Goal: Task Accomplishment & Management: Manage account settings

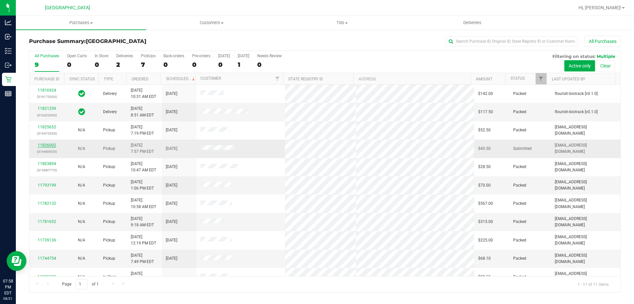
click at [48, 144] on link "11826002" at bounding box center [47, 145] width 19 height 5
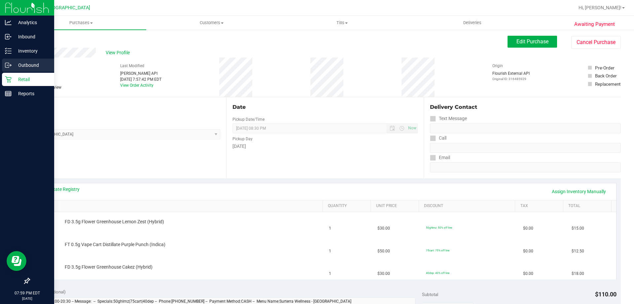
click at [13, 71] on div "Outbound" at bounding box center [28, 64] width 52 height 13
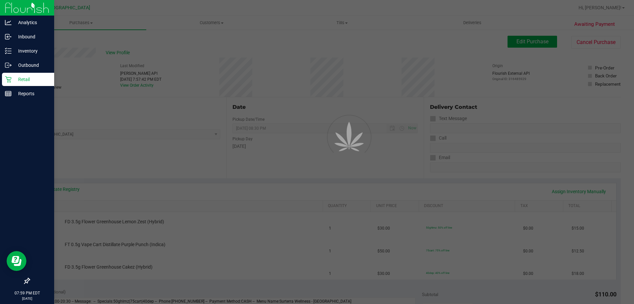
click at [15, 80] on p "Retail" at bounding box center [32, 79] width 40 height 8
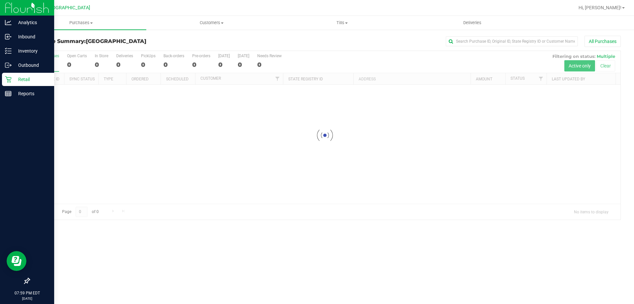
click at [15, 80] on p "Retail" at bounding box center [32, 79] width 40 height 8
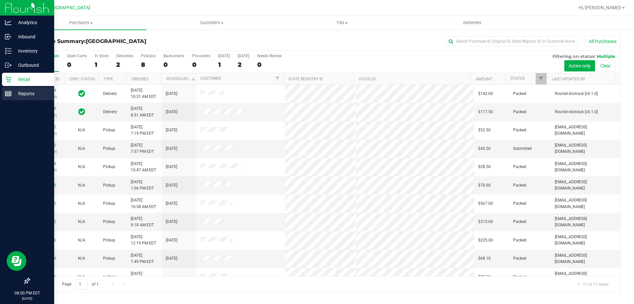
click at [3, 95] on div "Reports" at bounding box center [28, 93] width 52 height 13
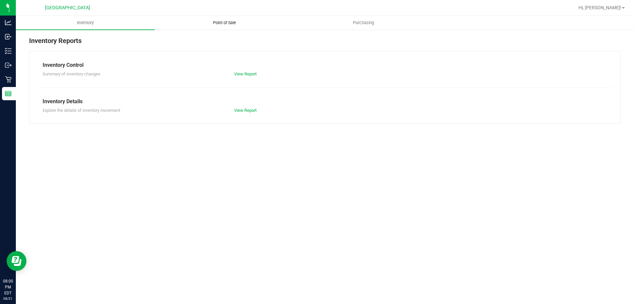
click at [217, 24] on span "Point of Sale" at bounding box center [224, 23] width 41 height 6
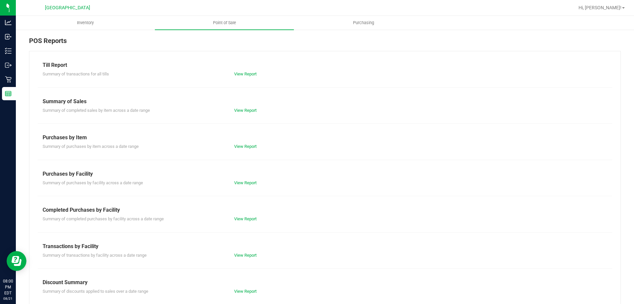
click at [246, 76] on div "View Report" at bounding box center [325, 74] width 192 height 7
click at [246, 76] on link "View Report" at bounding box center [245, 73] width 22 height 5
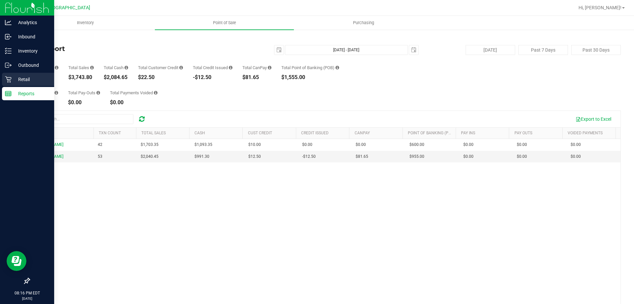
click at [0, 83] on link "Retail" at bounding box center [27, 80] width 54 height 14
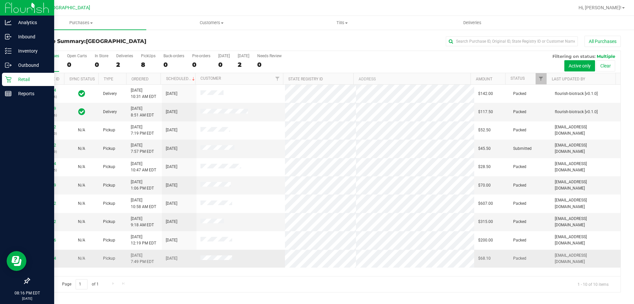
click at [129, 255] on td "[DATE] 7:49 PM EDT" at bounding box center [144, 258] width 35 height 18
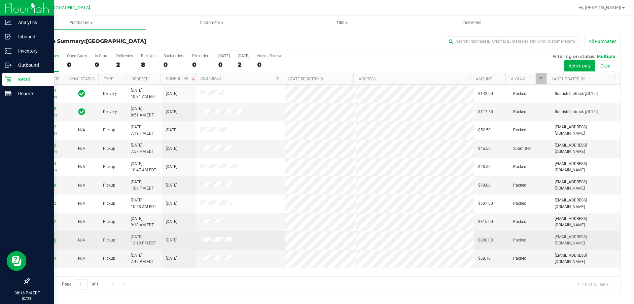
click at [50, 242] on link "11739136" at bounding box center [47, 240] width 19 height 5
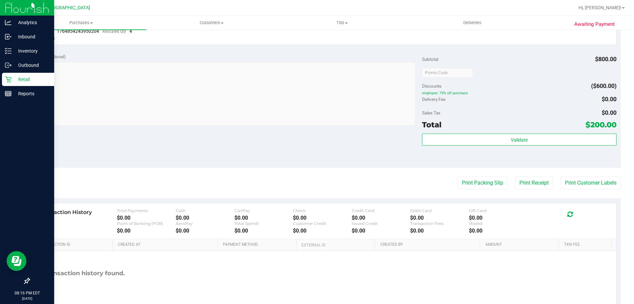
scroll to position [299, 0]
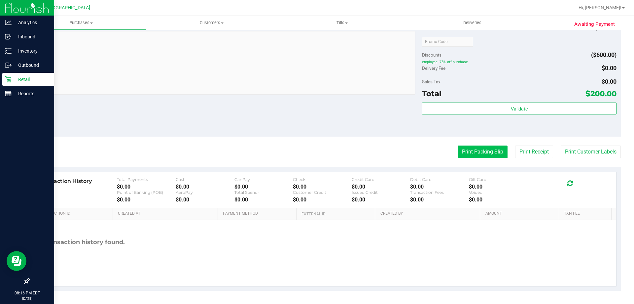
click at [484, 148] on button "Print Packing Slip" at bounding box center [483, 151] width 50 height 13
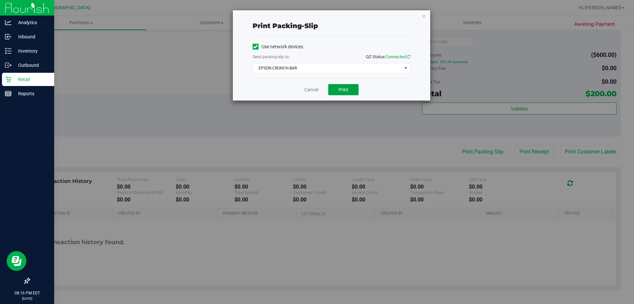
click at [345, 89] on span "Print" at bounding box center [344, 89] width 10 height 5
click at [311, 92] on link "Cancel" at bounding box center [312, 89] width 14 height 7
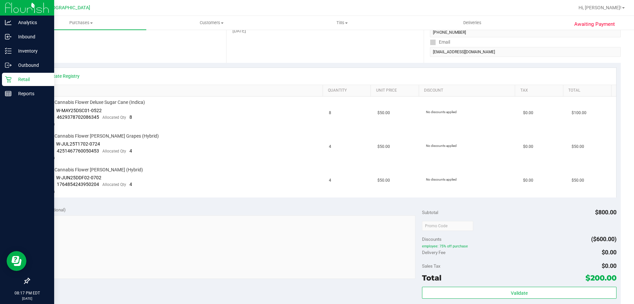
scroll to position [0, 0]
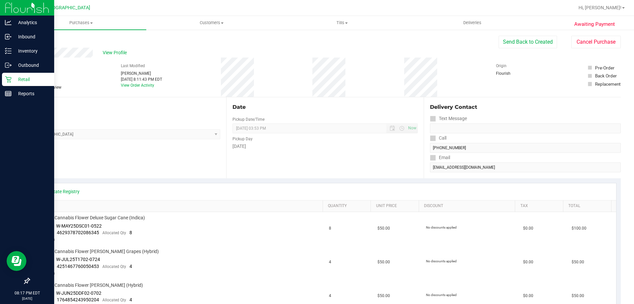
click at [12, 77] on p "Retail" at bounding box center [32, 79] width 40 height 8
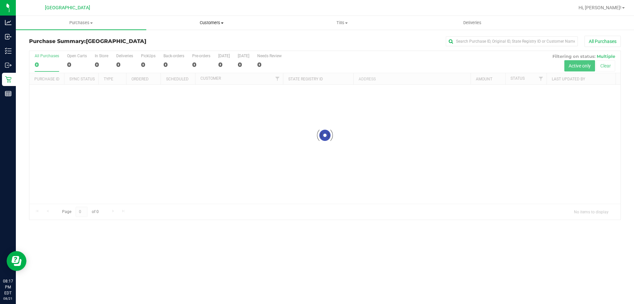
click at [209, 24] on span "Customers" at bounding box center [212, 23] width 130 height 6
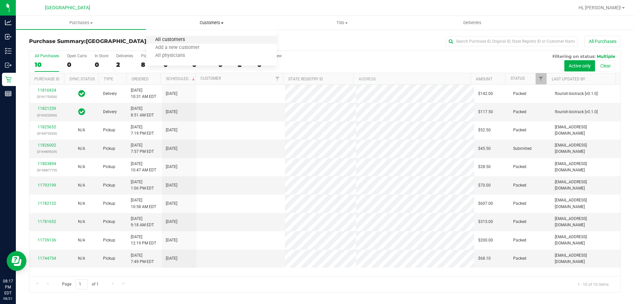
click at [188, 38] on span "All customers" at bounding box center [170, 40] width 48 height 6
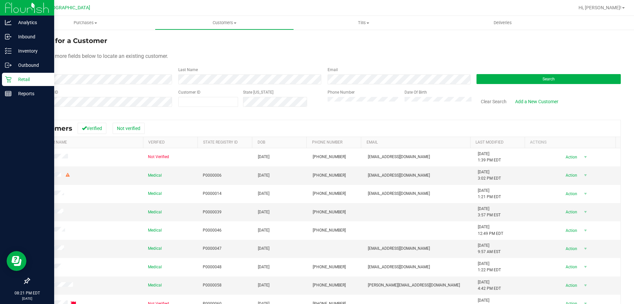
click at [12, 86] on link "Retail" at bounding box center [27, 80] width 54 height 14
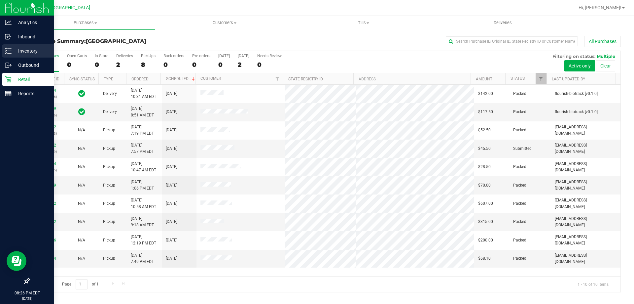
click at [12, 52] on p "Inventory" at bounding box center [32, 51] width 40 height 8
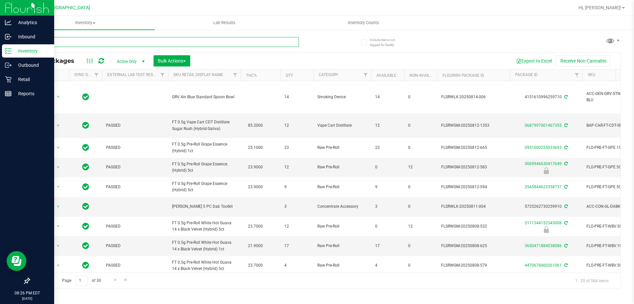
click at [98, 42] on input "text" at bounding box center [164, 42] width 270 height 10
type input "7g"
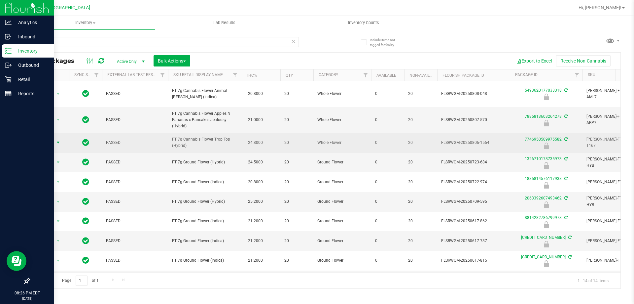
click at [41, 138] on span "Action" at bounding box center [45, 142] width 18 height 9
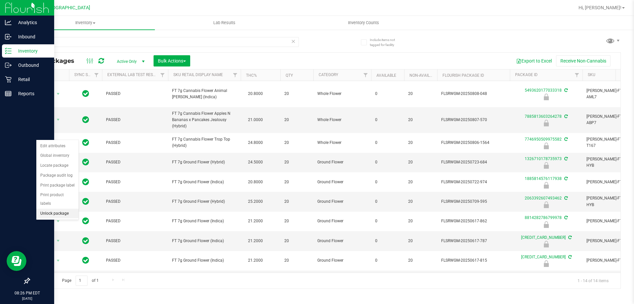
click at [49, 209] on li "Unlock package" at bounding box center [57, 214] width 42 height 10
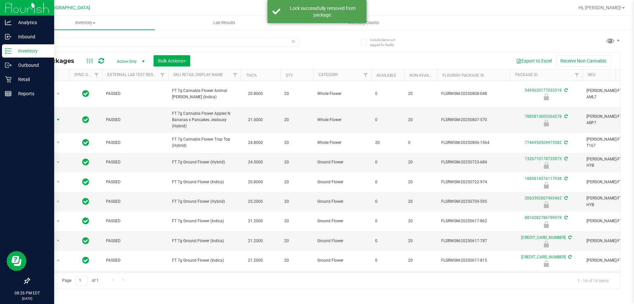
click at [50, 115] on span "Action" at bounding box center [45, 119] width 18 height 9
click at [48, 186] on li "Unlock package" at bounding box center [57, 191] width 42 height 10
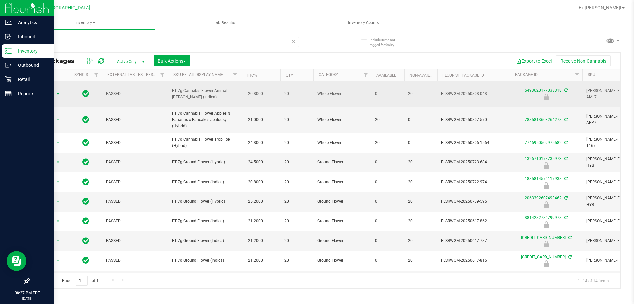
click at [57, 91] on span "select" at bounding box center [58, 93] width 5 height 5
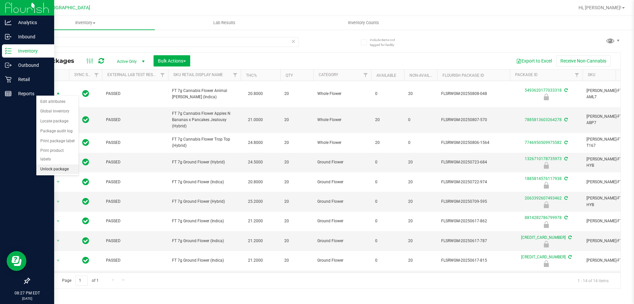
click at [51, 164] on li "Unlock package" at bounding box center [57, 169] width 42 height 10
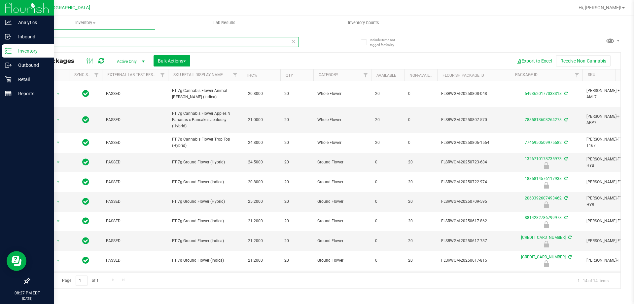
click at [65, 43] on input "7g" at bounding box center [164, 42] width 270 height 10
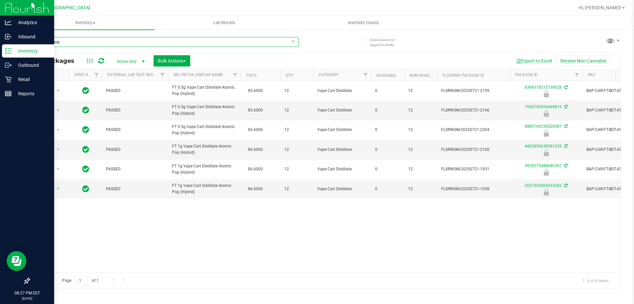
drag, startPoint x: 72, startPoint y: 46, endPoint x: 0, endPoint y: 46, distance: 72.0
click at [0, 46] on div "Analytics Inbound Inventory Outbound Retail Reports 08:27 PM EDT [DATE] 08/[GEO…" at bounding box center [317, 152] width 634 height 304
type input "7g"
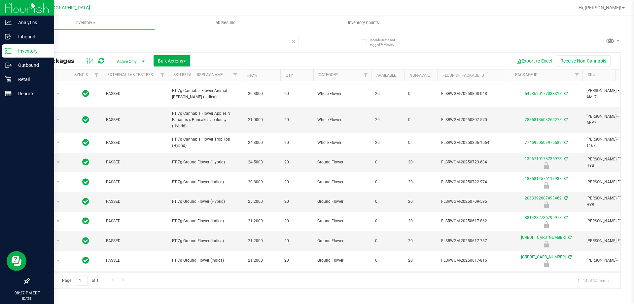
click at [8, 54] on icon at bounding box center [8, 51] width 7 height 7
click at [9, 74] on div "Retail" at bounding box center [28, 79] width 52 height 13
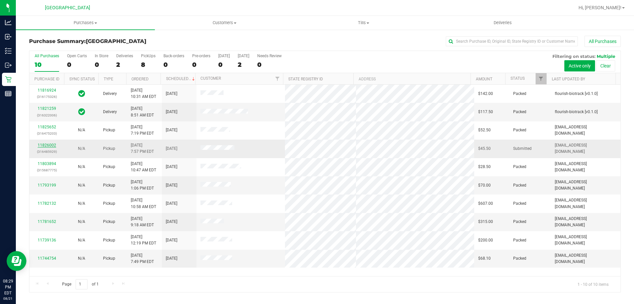
click at [45, 145] on link "11826002" at bounding box center [47, 145] width 19 height 5
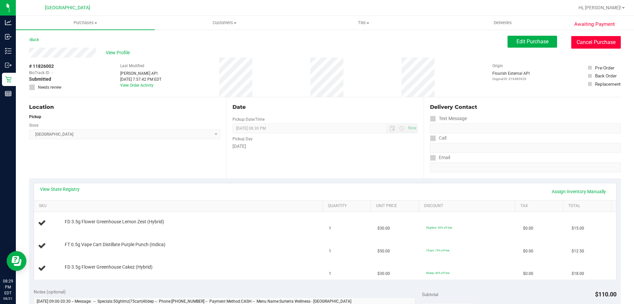
click at [588, 45] on button "Cancel Purchase" at bounding box center [597, 42] width 50 height 13
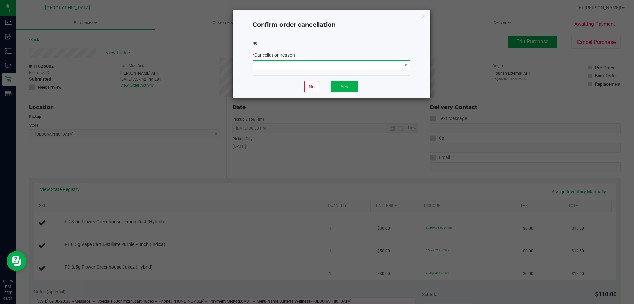
click at [357, 63] on span at bounding box center [327, 64] width 149 height 9
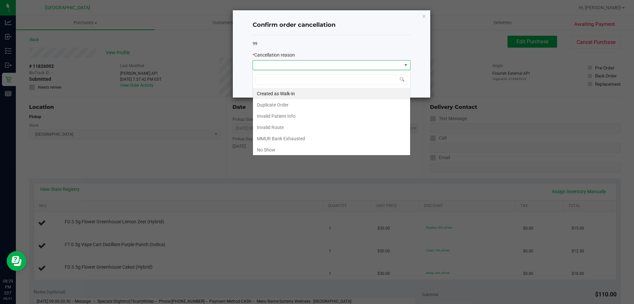
scroll to position [10, 158]
click at [282, 151] on li "No Show" at bounding box center [331, 149] width 157 height 11
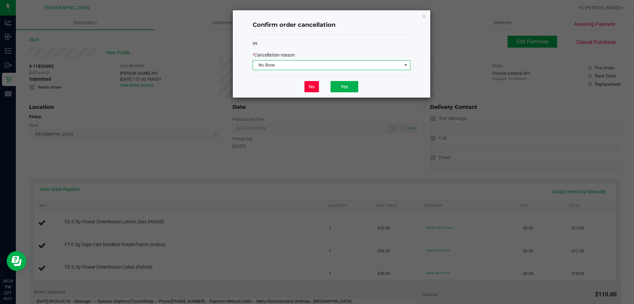
click at [310, 84] on button "No" at bounding box center [312, 86] width 15 height 11
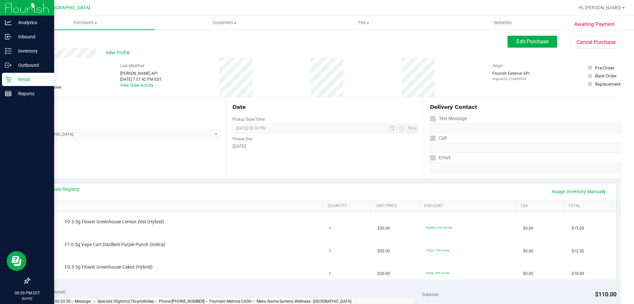
click at [12, 74] on div "Retail" at bounding box center [28, 79] width 52 height 13
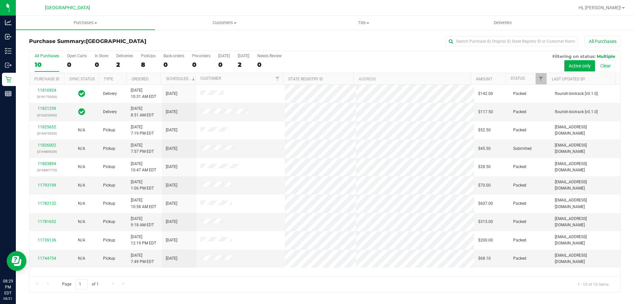
click at [618, 4] on div "Hi, [PERSON_NAME]!" at bounding box center [602, 8] width 52 height 12
click at [617, 20] on ul "Purchases Summary of purchases Fulfillment All purchases Customers All customer…" at bounding box center [333, 23] width 634 height 14
click at [617, 7] on span "Hi, [PERSON_NAME]!" at bounding box center [600, 7] width 43 height 5
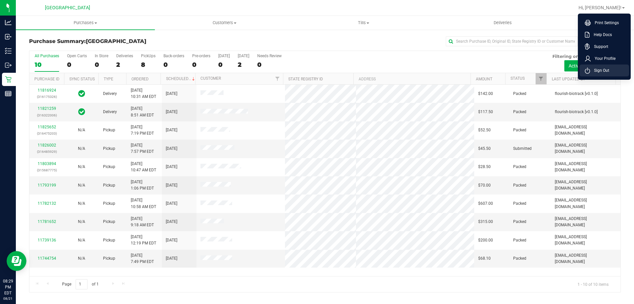
click at [599, 69] on span "Sign Out" at bounding box center [600, 70] width 19 height 7
